Goal: Task Accomplishment & Management: Use online tool/utility

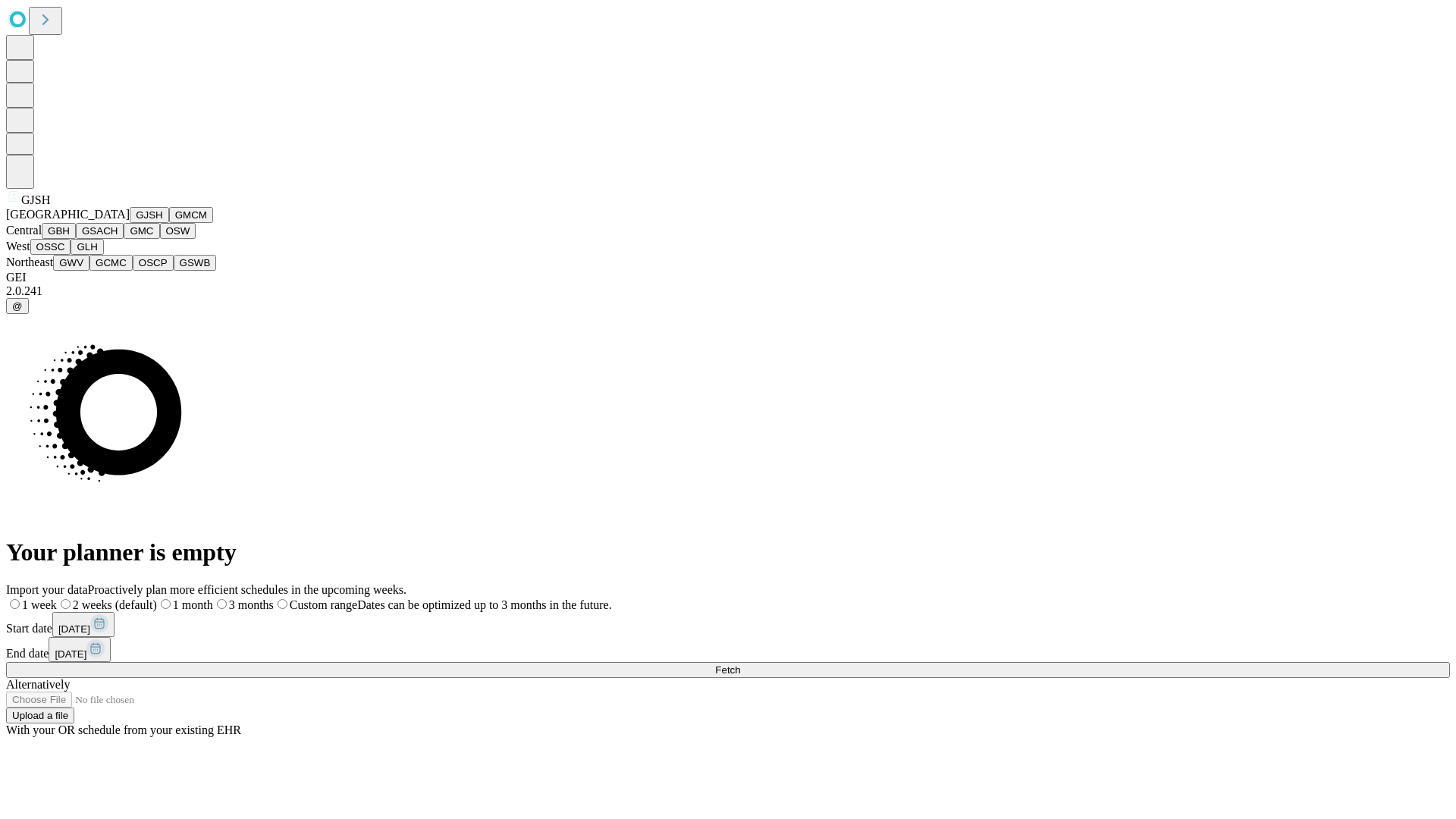
click at [130, 223] on button "GJSH" at bounding box center [149, 215] width 40 height 16
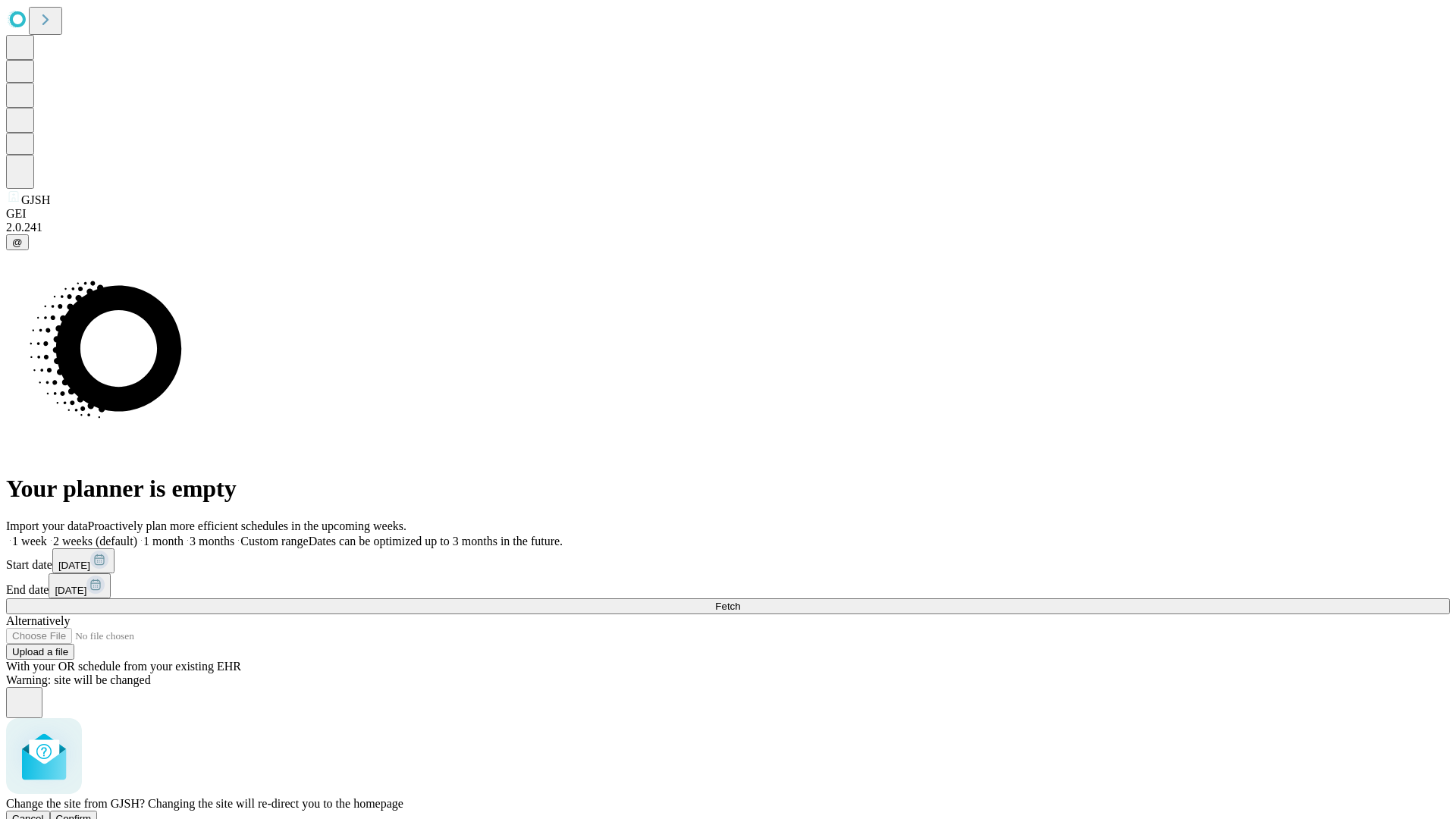
click at [92, 813] on span "Confirm" at bounding box center [74, 818] width 36 height 12
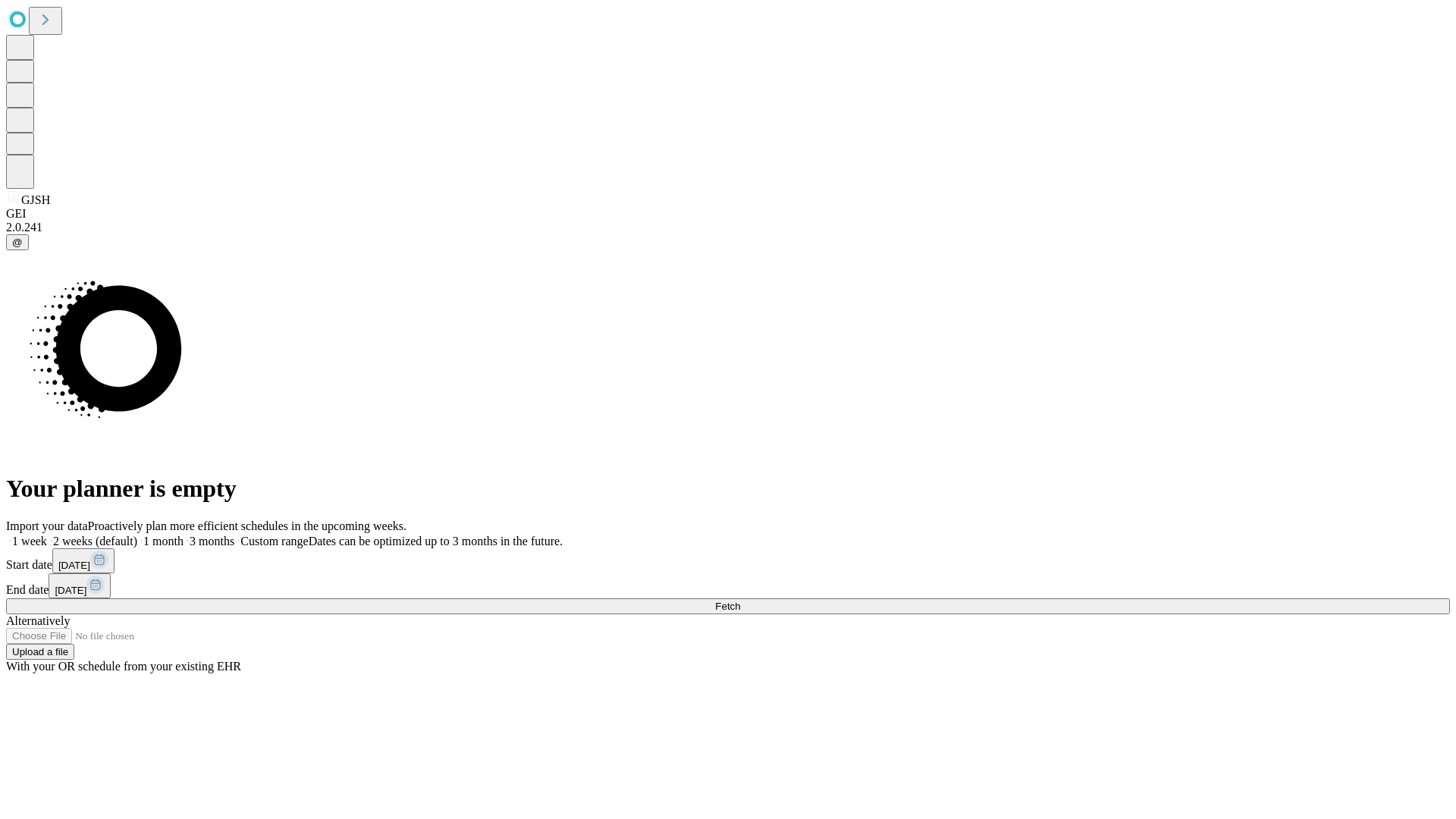
click at [184, 534] on label "1 month" at bounding box center [161, 541] width 47 height 13
click at [740, 600] on span "Fetch" at bounding box center [728, 606] width 25 height 12
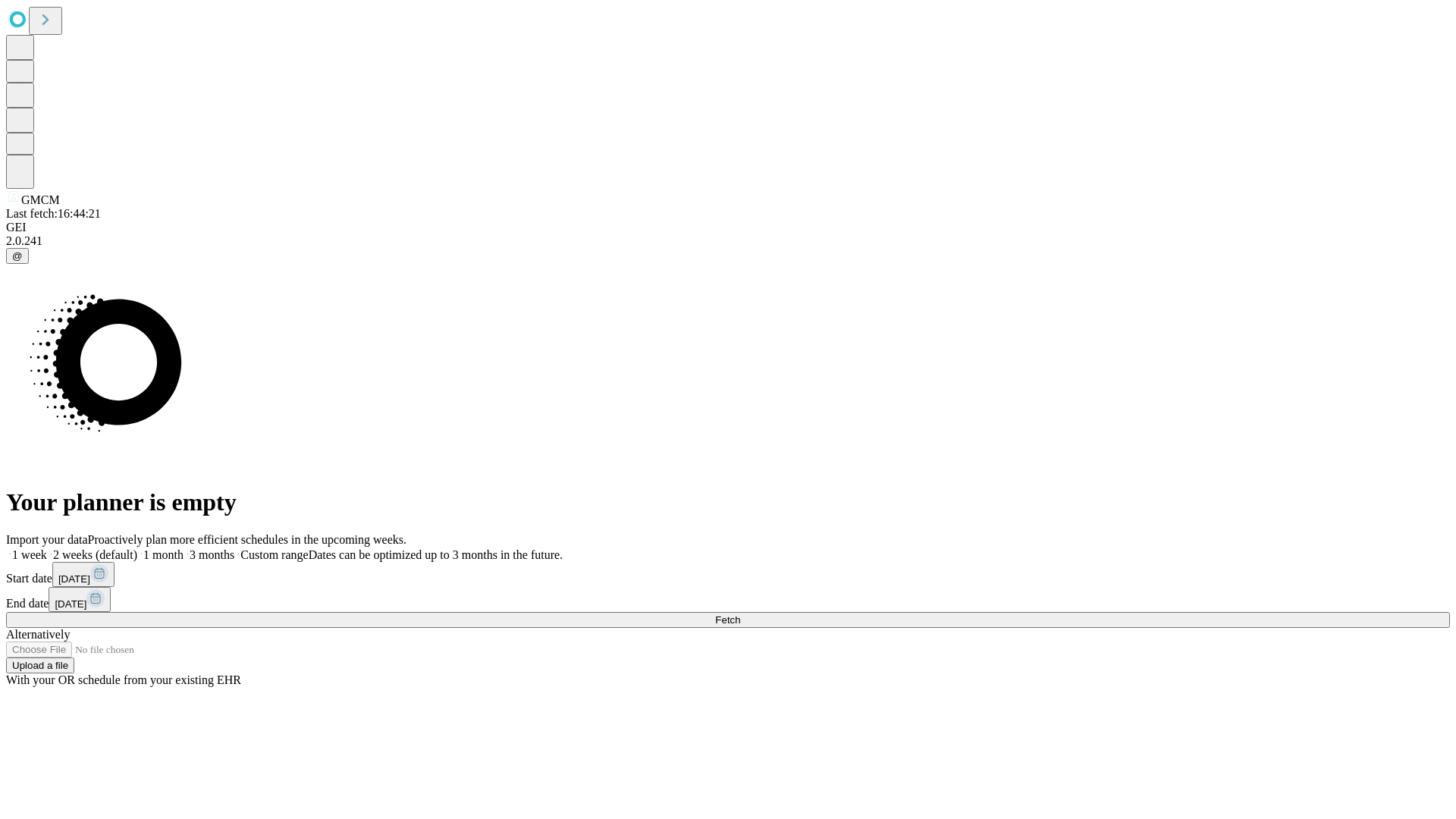
click at [184, 548] on label "1 month" at bounding box center [161, 555] width 47 height 13
click at [740, 614] on span "Fetch" at bounding box center [728, 620] width 25 height 12
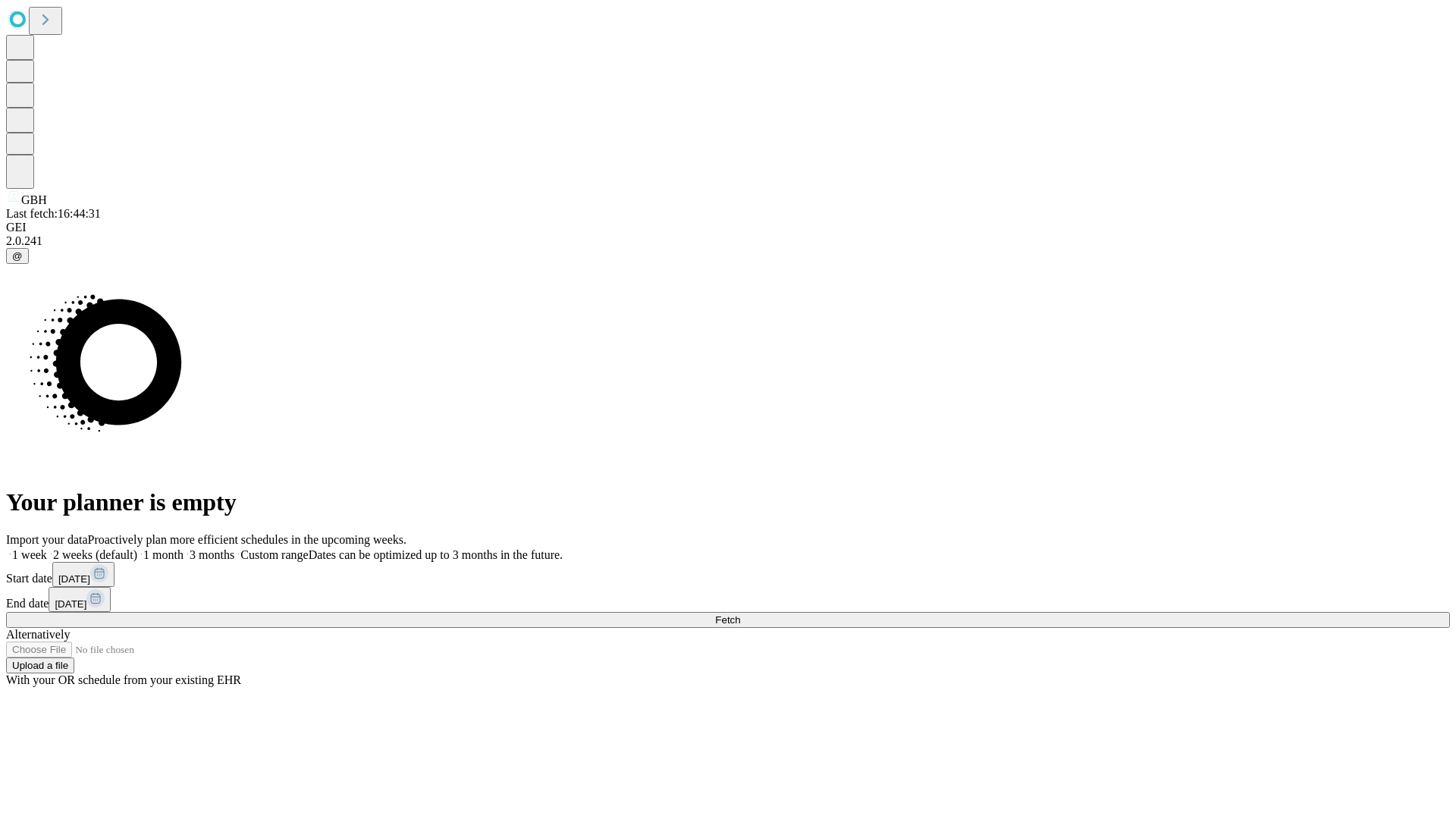
click at [184, 548] on label "1 month" at bounding box center [161, 555] width 47 height 13
click at [740, 614] on span "Fetch" at bounding box center [728, 620] width 25 height 12
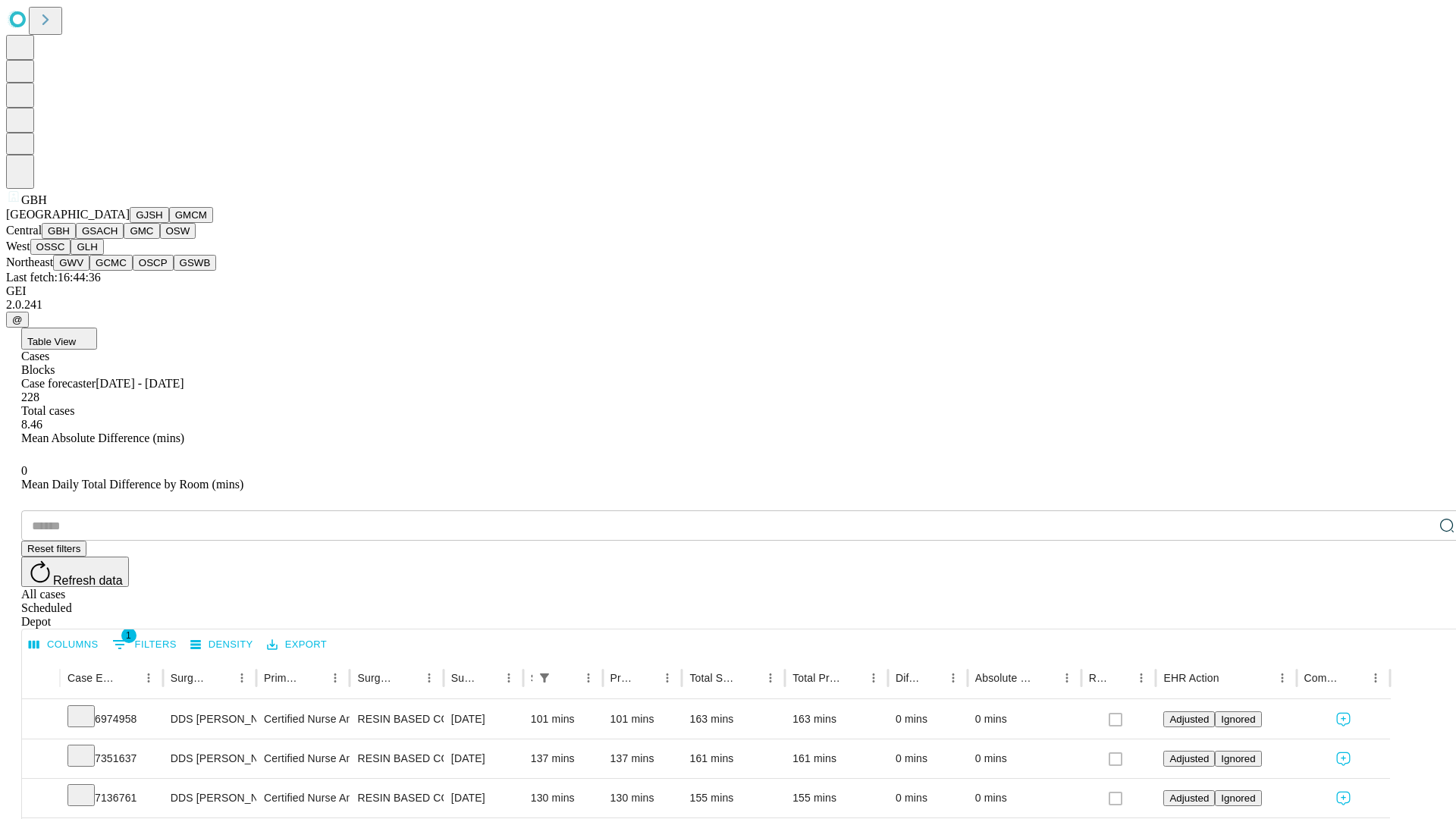
click at [118, 239] on button "GSACH" at bounding box center [100, 230] width 48 height 16
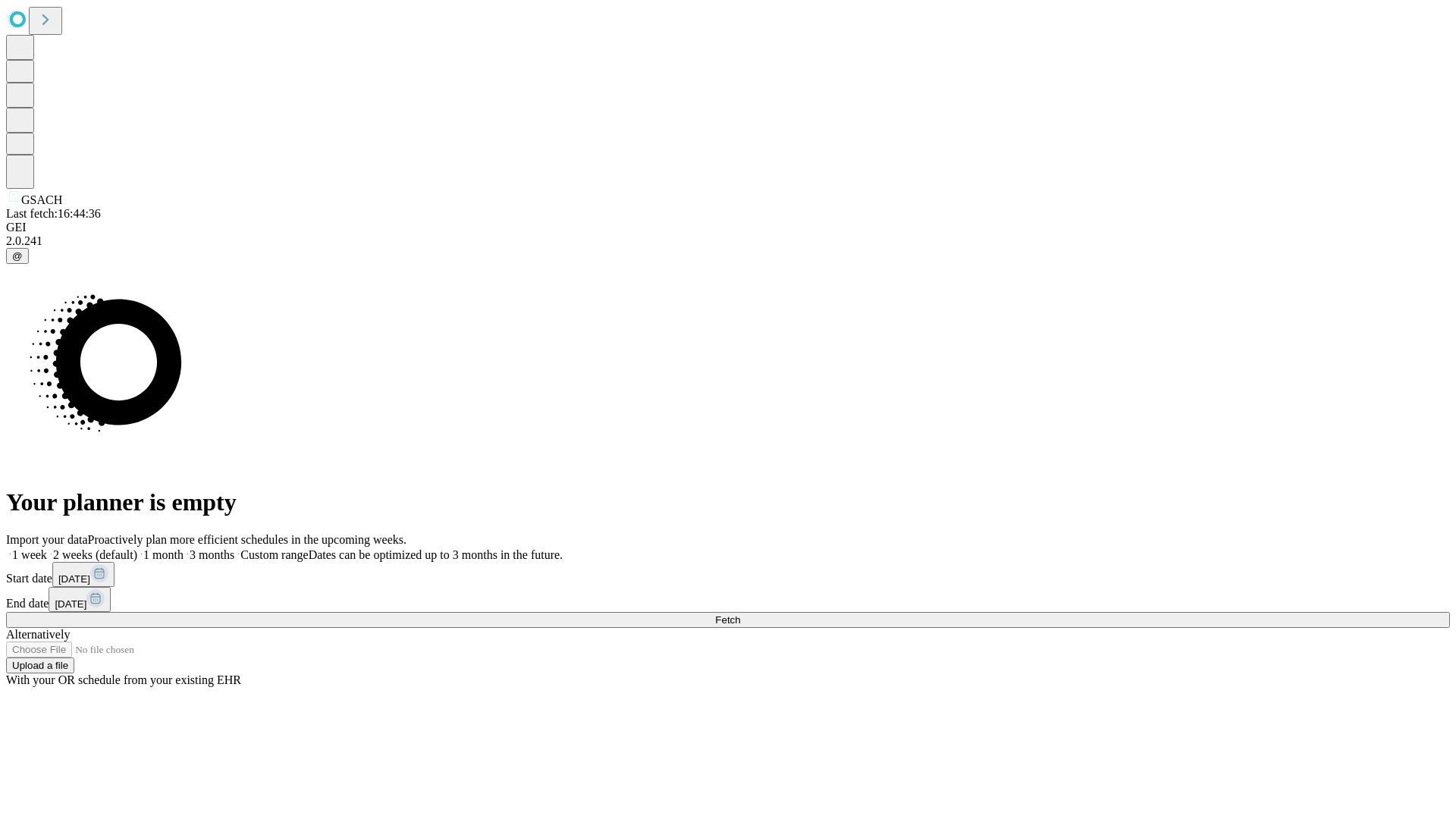
click at [184, 548] on label "1 month" at bounding box center [161, 555] width 47 height 13
click at [740, 614] on span "Fetch" at bounding box center [728, 620] width 25 height 12
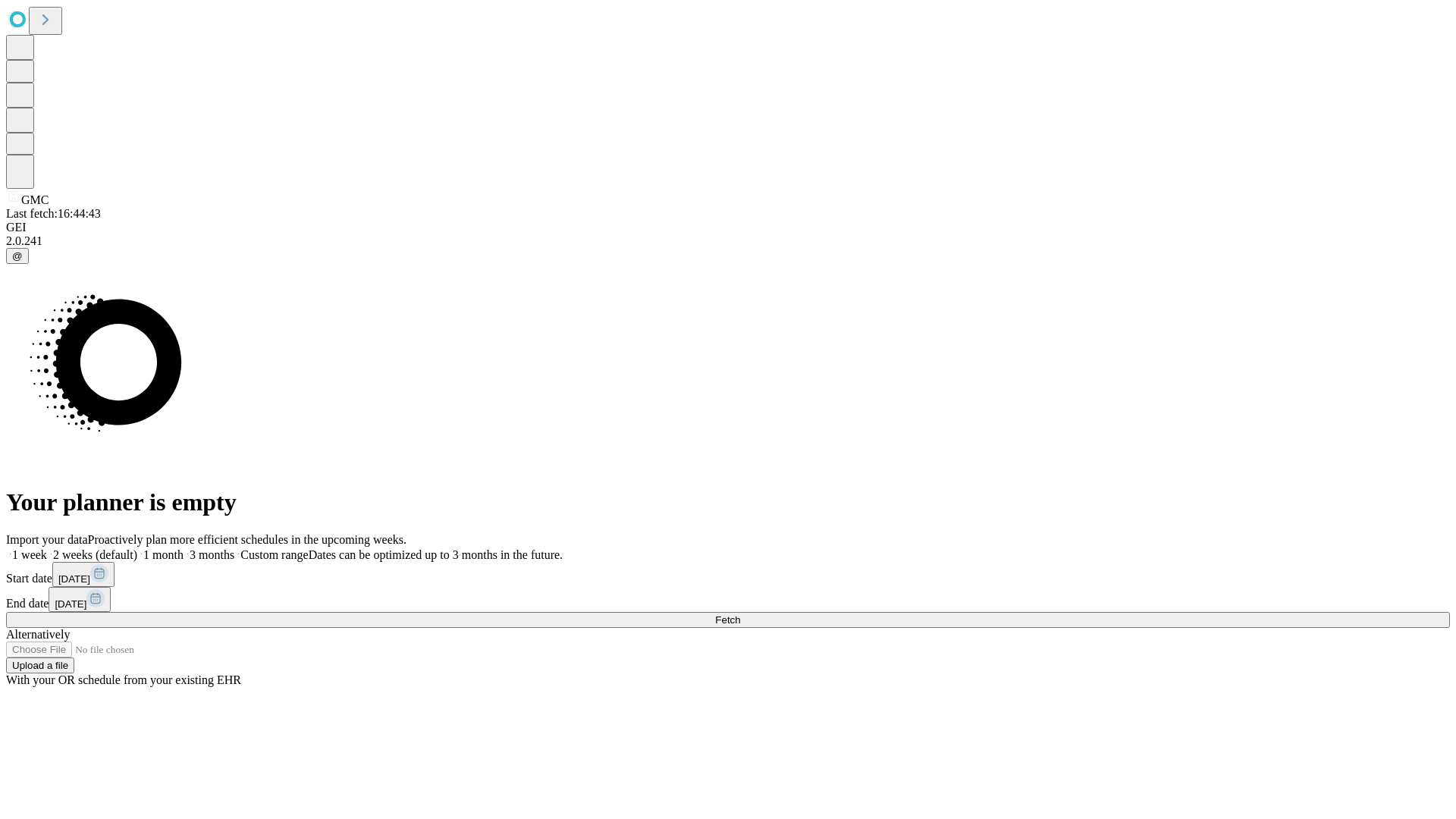
click at [184, 548] on label "1 month" at bounding box center [161, 555] width 47 height 13
click at [740, 614] on span "Fetch" at bounding box center [728, 620] width 25 height 12
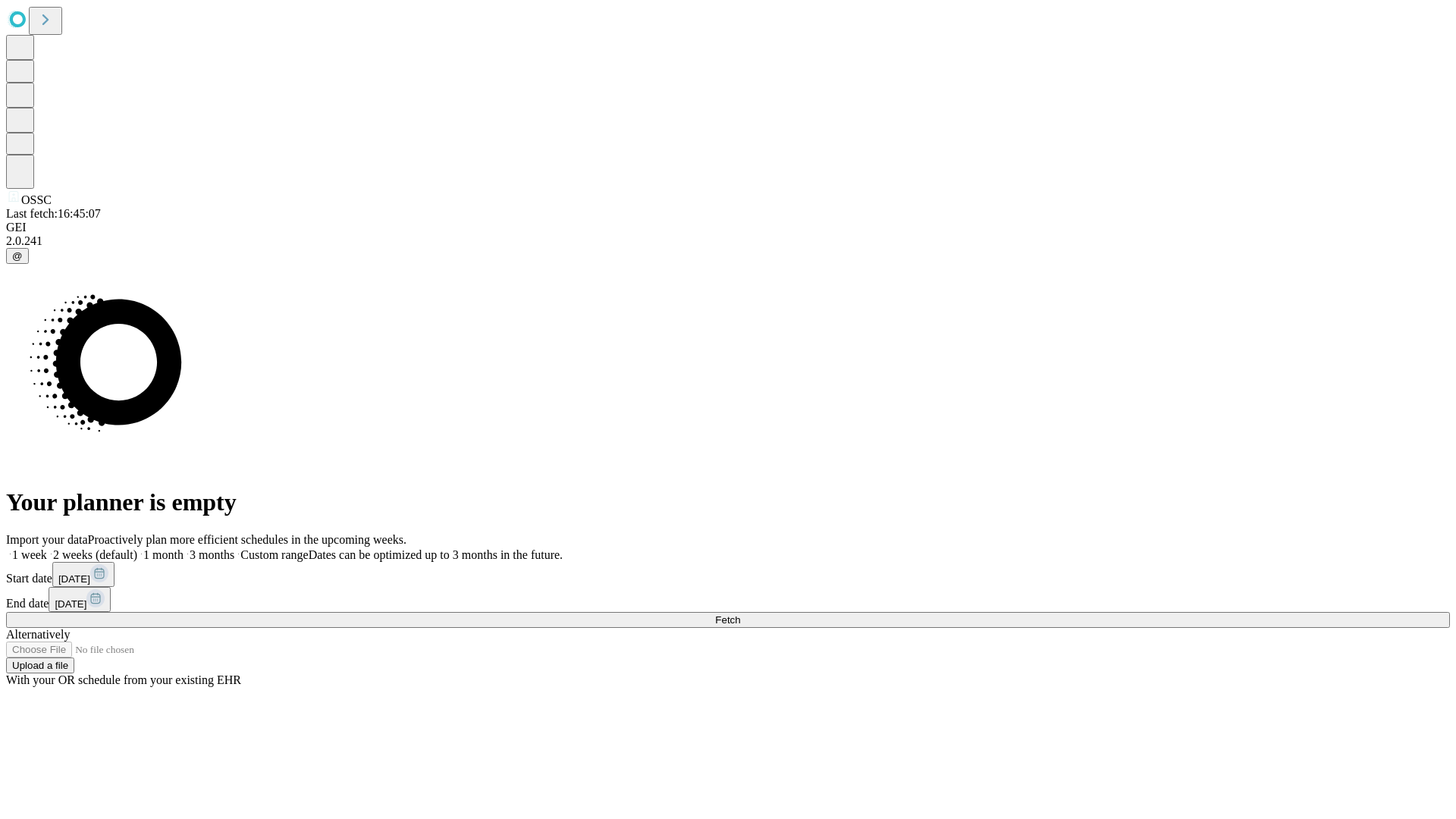
click at [184, 548] on label "1 month" at bounding box center [161, 555] width 47 height 13
click at [740, 614] on span "Fetch" at bounding box center [728, 620] width 25 height 12
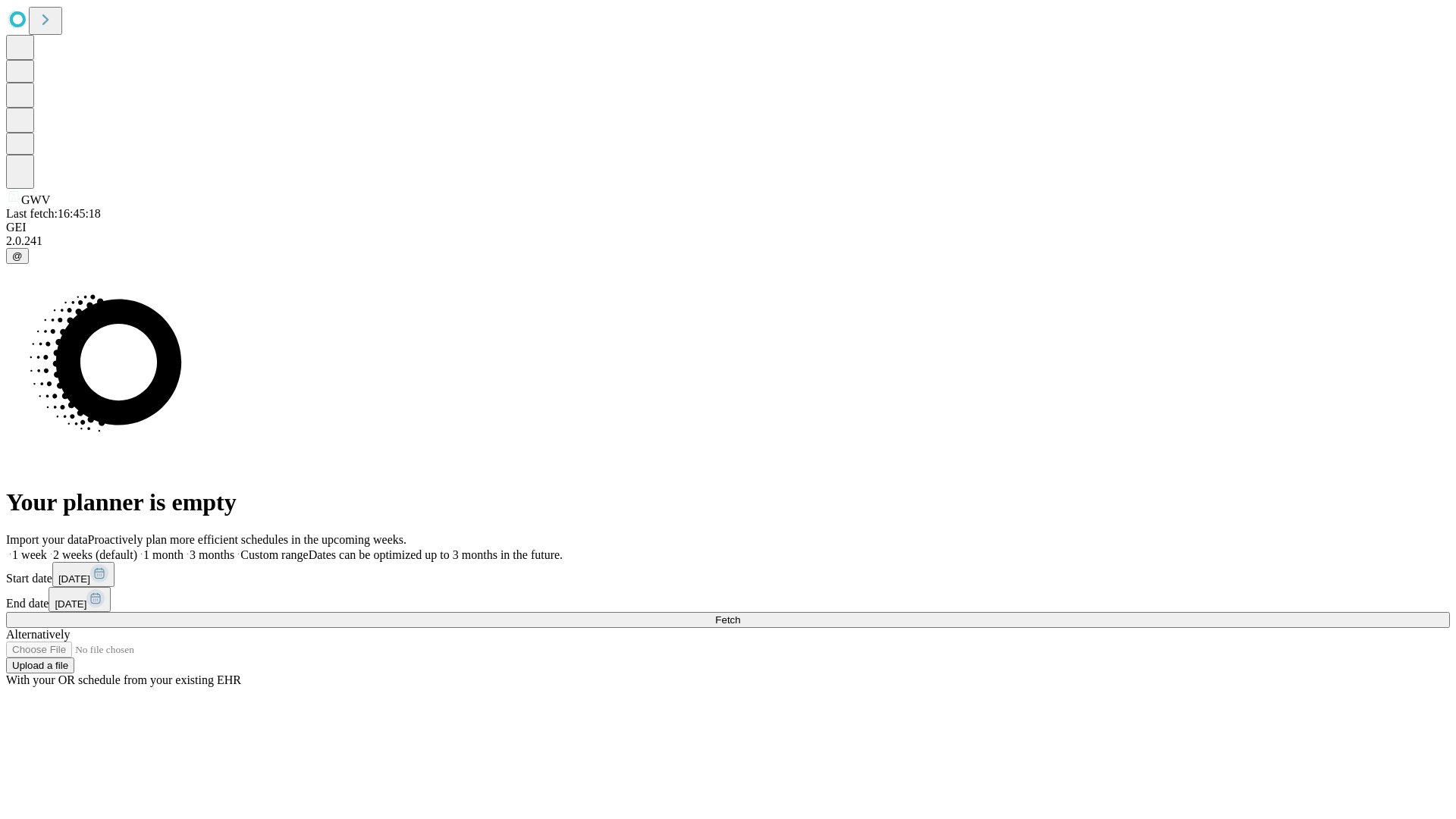
click at [184, 548] on label "1 month" at bounding box center [161, 555] width 47 height 13
click at [740, 614] on span "Fetch" at bounding box center [728, 620] width 25 height 12
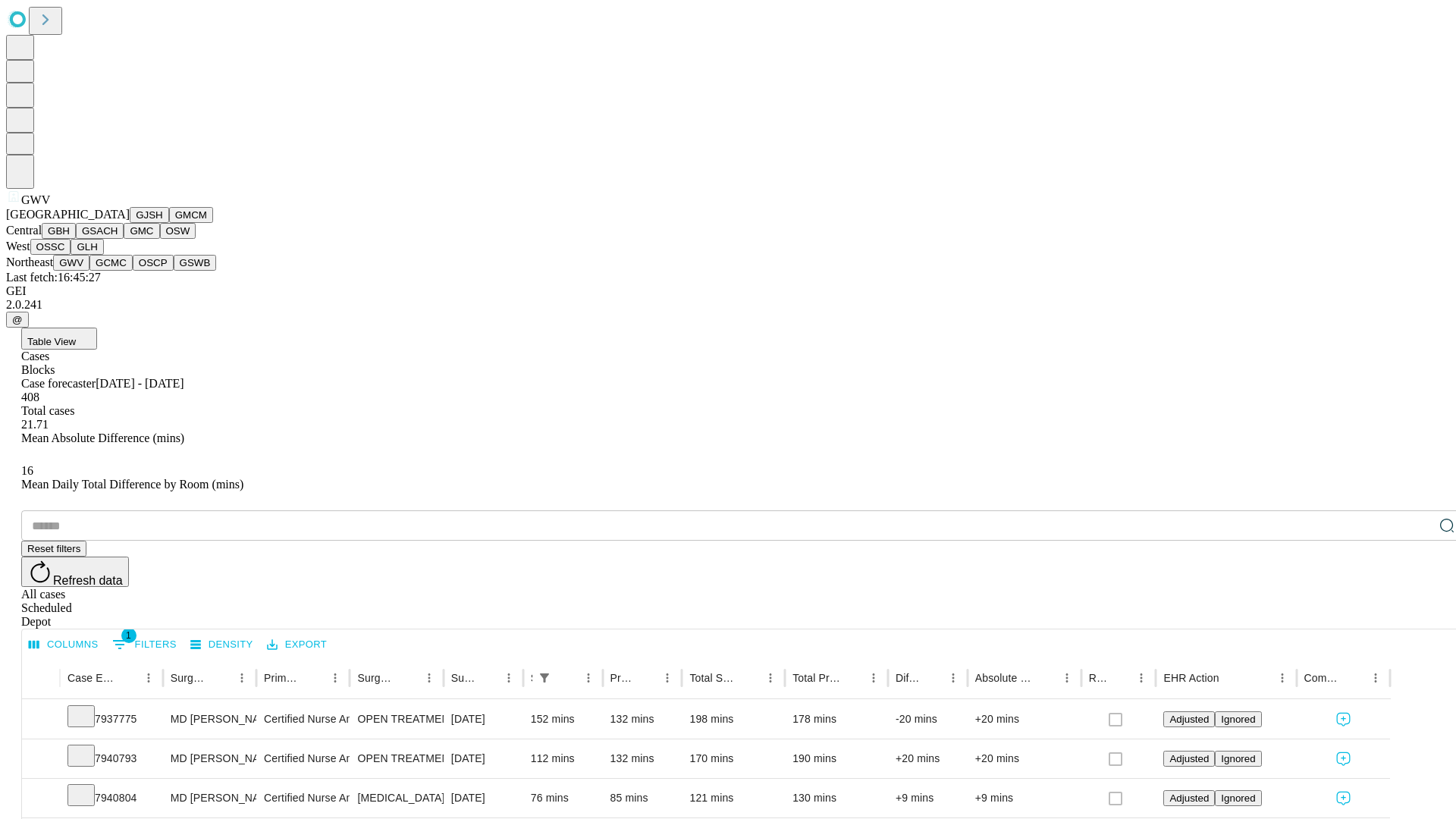
click at [118, 271] on button "GCMC" at bounding box center [111, 262] width 43 height 16
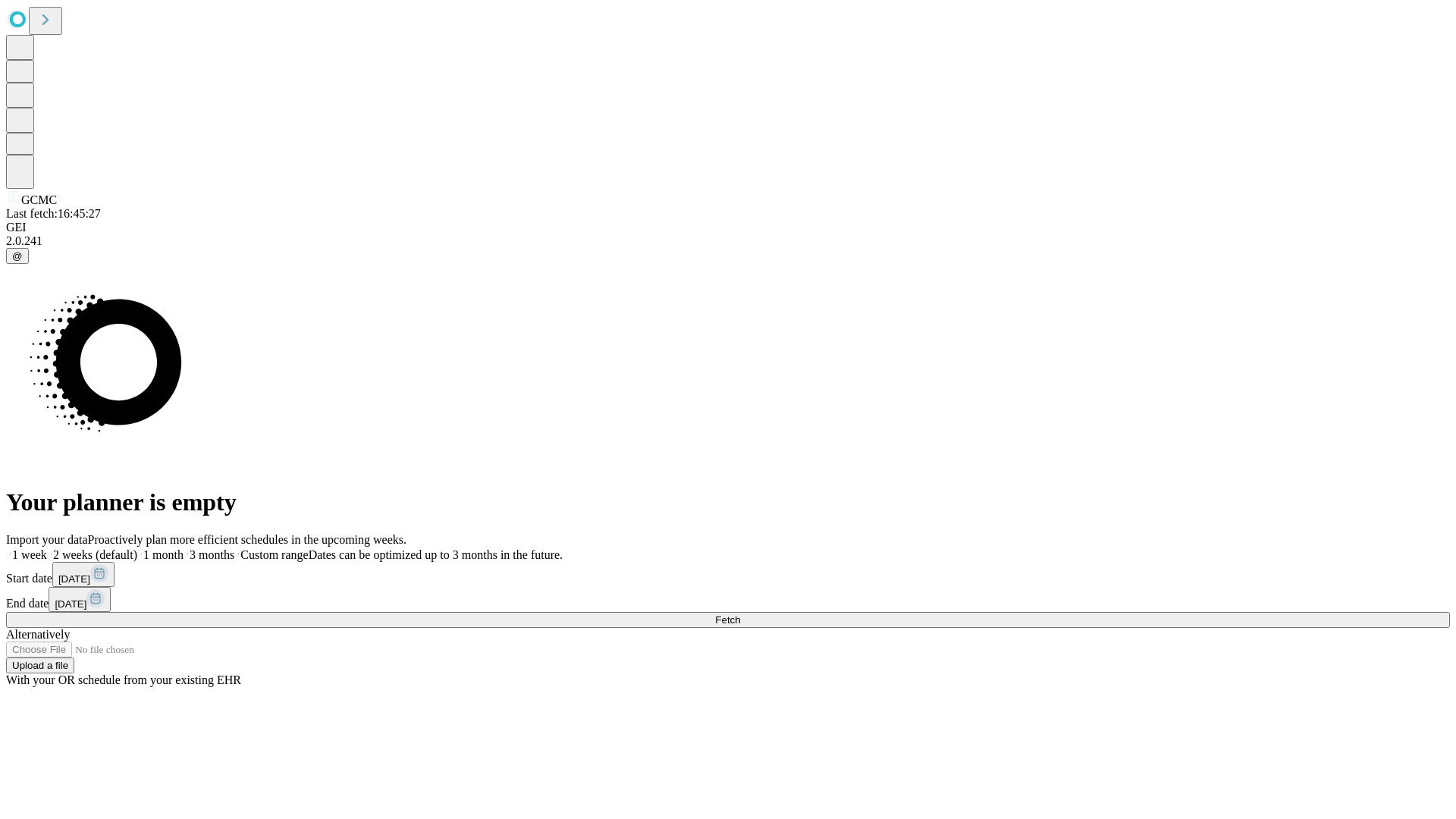
click at [184, 548] on label "1 month" at bounding box center [161, 555] width 47 height 13
click at [740, 614] on span "Fetch" at bounding box center [728, 620] width 25 height 12
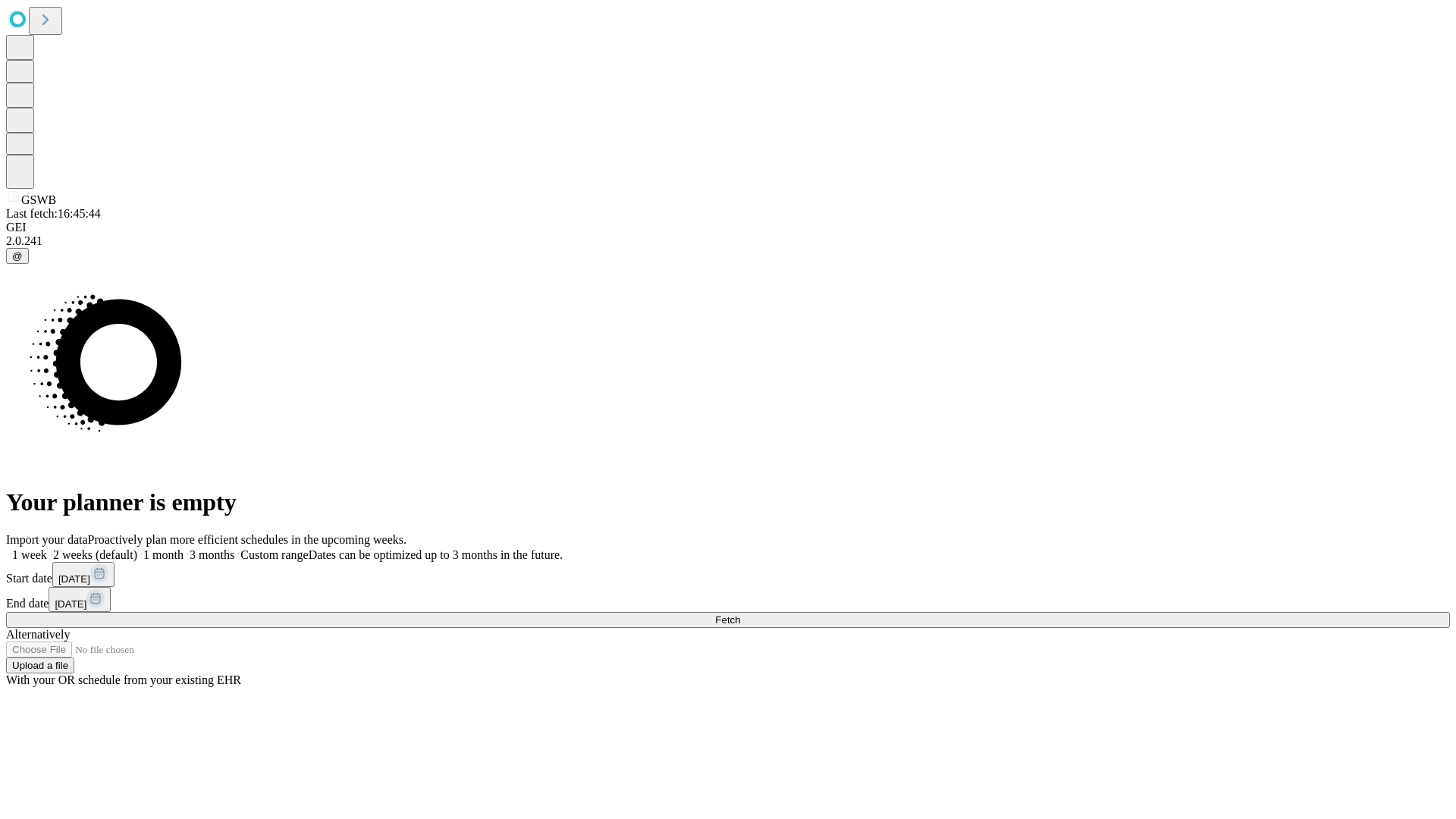
click at [184, 548] on label "1 month" at bounding box center [161, 555] width 47 height 13
click at [740, 614] on span "Fetch" at bounding box center [728, 620] width 25 height 12
